Goal: Transaction & Acquisition: Purchase product/service

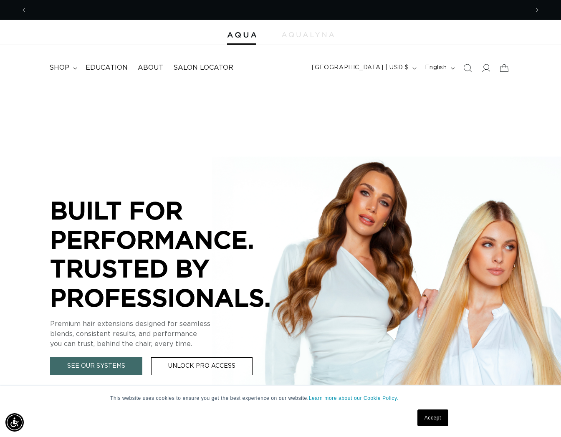
scroll to position [0, 502]
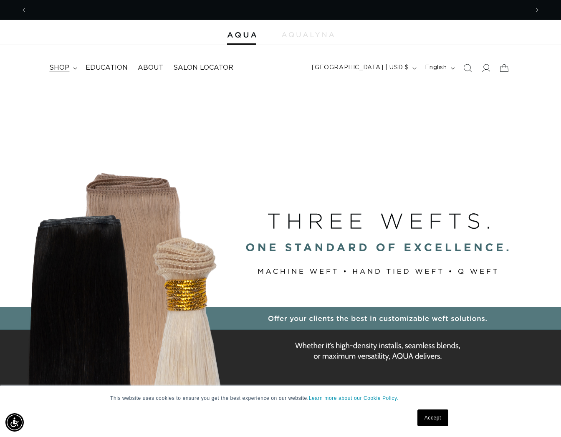
click at [58, 65] on span "shop" at bounding box center [59, 67] width 20 height 9
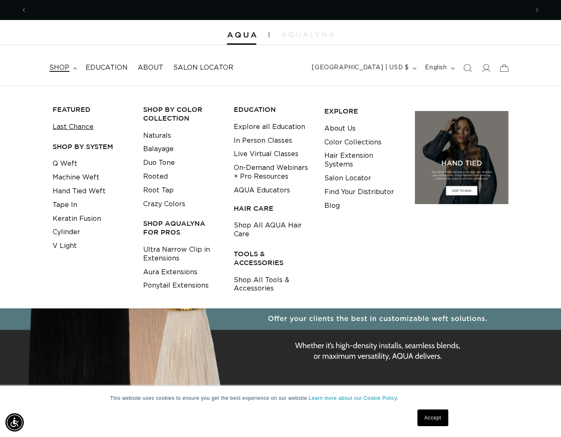
scroll to position [0, 0]
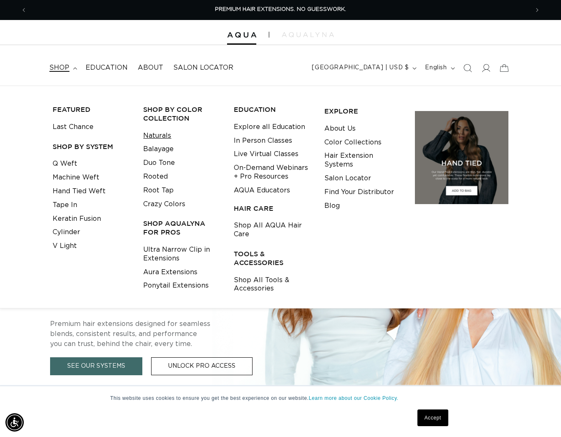
click at [151, 132] on link "Naturals" at bounding box center [157, 136] width 28 height 14
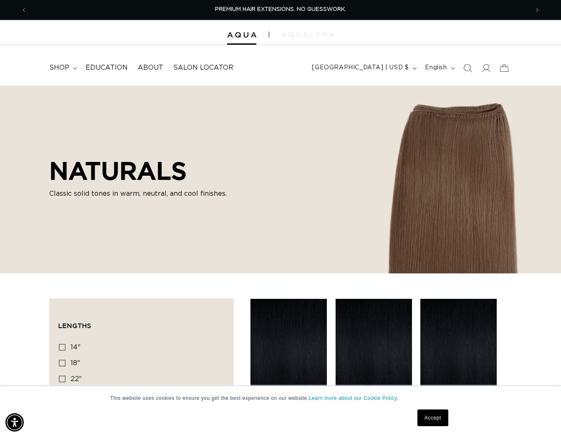
click at [311, 32] on img at bounding box center [308, 34] width 52 height 5
